Goal: Transaction & Acquisition: Purchase product/service

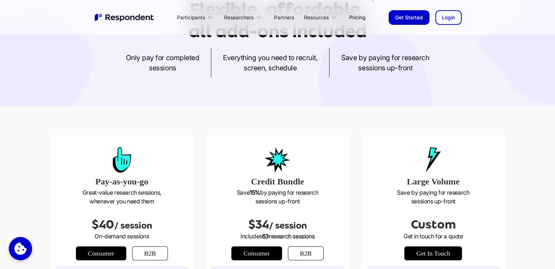
scroll to position [146, 0]
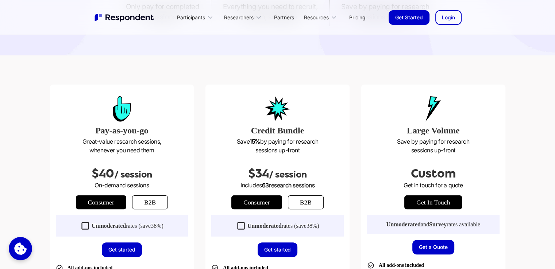
click at [97, 142] on p "Great-value research sessions, whenever you need them" at bounding box center [122, 146] width 133 height 18
click at [97, 145] on p "Great-value research sessions, whenever you need them" at bounding box center [122, 146] width 133 height 18
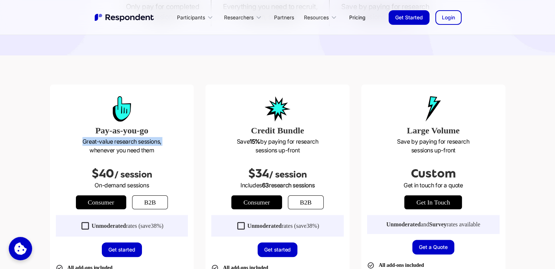
click at [97, 145] on p "Great-value research sessions, whenever you need them" at bounding box center [122, 146] width 133 height 18
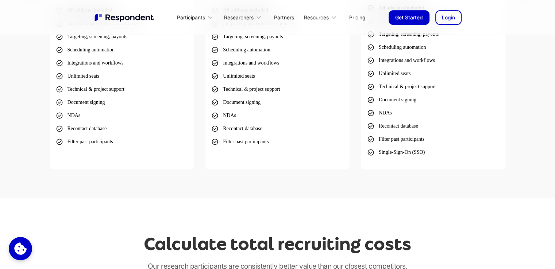
scroll to position [584, 0]
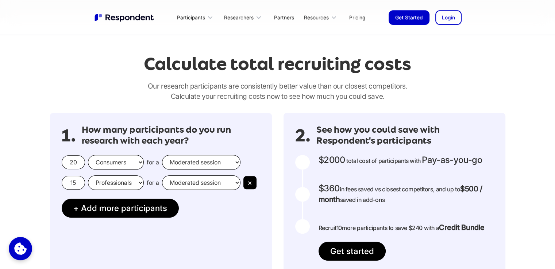
click at [177, 160] on select "Moderated session Unmoderated session" at bounding box center [201, 162] width 79 height 15
select select "unmoderated"
click at [162, 155] on select "Moderated session Unmoderated session" at bounding box center [201, 162] width 79 height 15
click at [113, 183] on select "Professionals Consumers" at bounding box center [116, 183] width 56 height 15
click at [113, 182] on select "Professionals Consumers" at bounding box center [116, 183] width 56 height 15
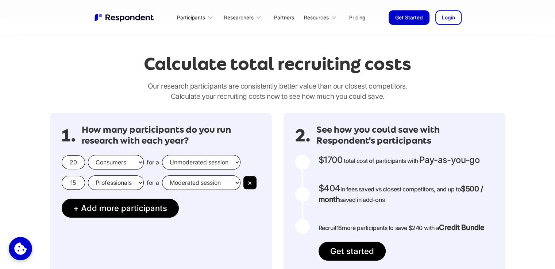
click at [120, 160] on select "Consumers Professionals" at bounding box center [116, 162] width 56 height 15
click at [116, 181] on select "Professionals Consumers" at bounding box center [116, 183] width 56 height 15
select select "consumers"
click at [88, 176] on select "Professionals Consumers" at bounding box center [116, 183] width 56 height 15
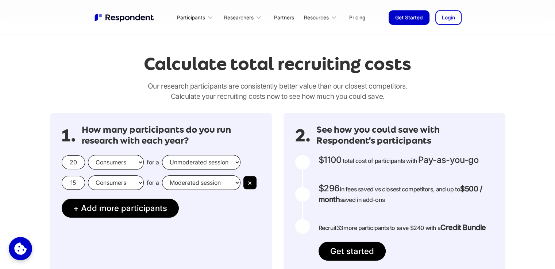
click at [196, 183] on select "Moderated session Unmoderated session" at bounding box center [201, 183] width 79 height 15
select select "unmoderated"
click at [162, 176] on select "Moderated session Unmoderated session" at bounding box center [201, 183] width 79 height 15
click at [252, 179] on button "×" at bounding box center [250, 182] width 13 height 13
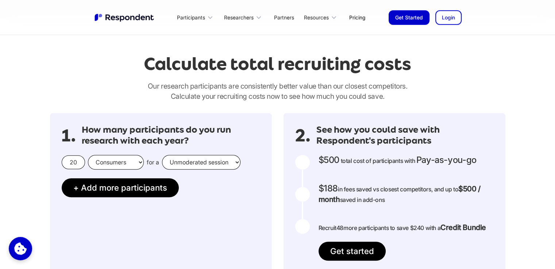
click at [71, 163] on input "20" at bounding box center [73, 163] width 23 height 14
drag, startPoint x: 74, startPoint y: 162, endPoint x: 79, endPoint y: 162, distance: 4.8
click at [74, 162] on input "20" at bounding box center [73, 163] width 23 height 14
click at [79, 164] on input "20" at bounding box center [73, 163] width 23 height 14
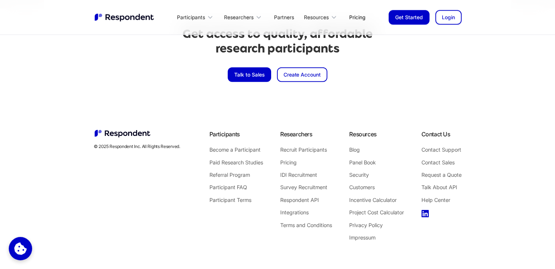
scroll to position [1718, 0]
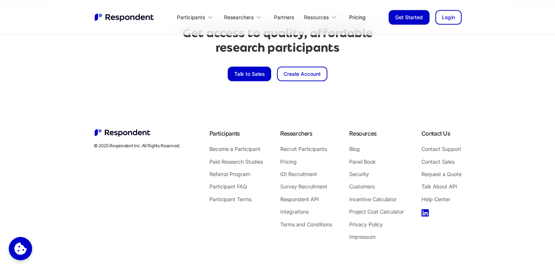
type input "200"
